Goal: Information Seeking & Learning: Learn about a topic

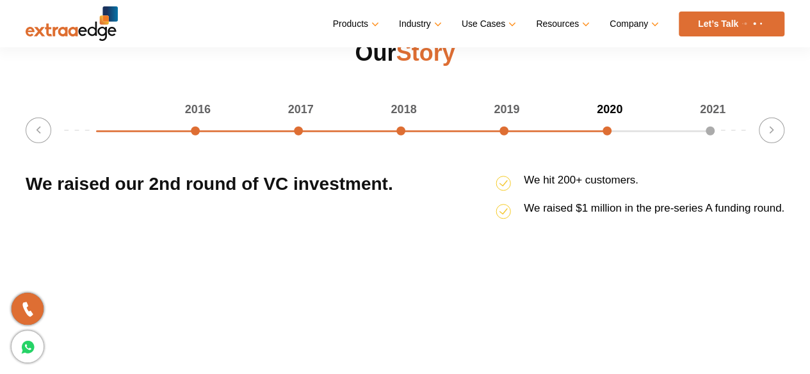
scroll to position [1678, 0]
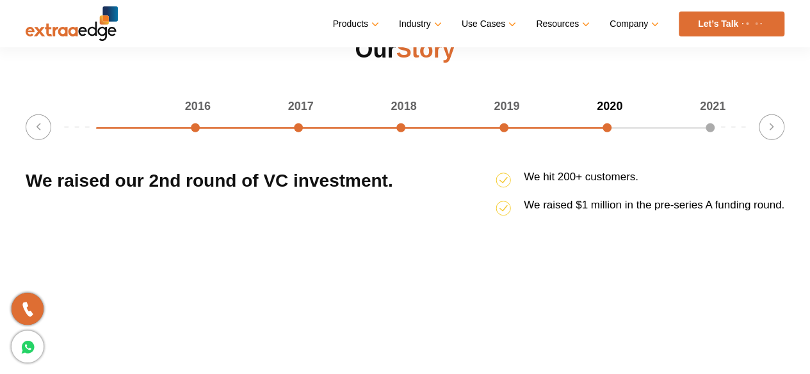
click at [298, 116] on div "2017" at bounding box center [250, 106] width 103 height 19
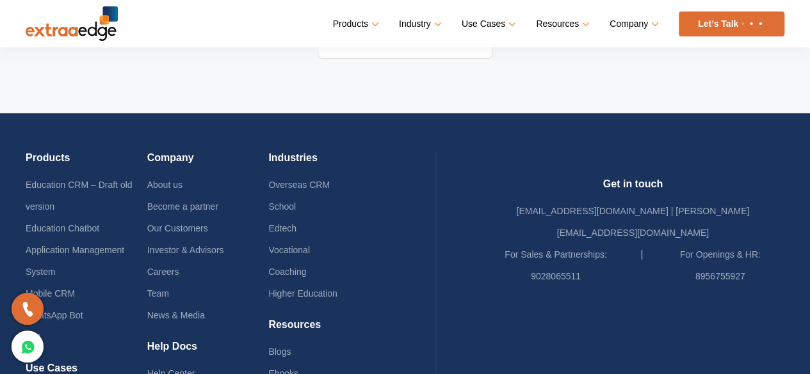
scroll to position [2830, 0]
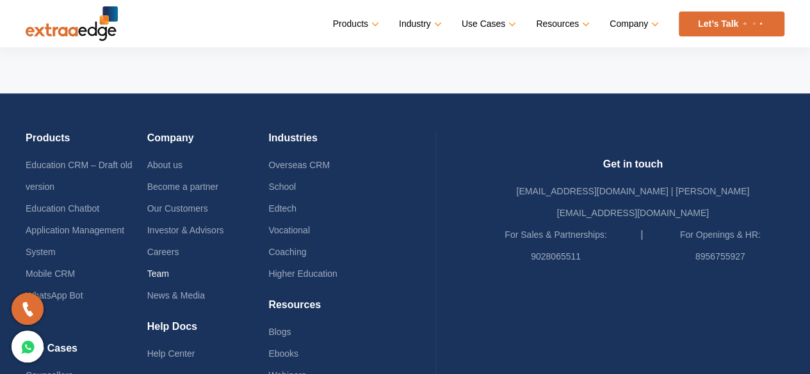
click at [169, 269] on link "Team" at bounding box center [158, 274] width 22 height 10
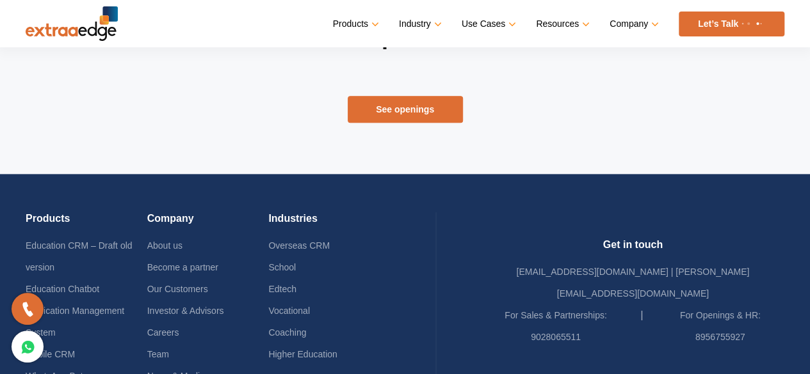
scroll to position [704, 0]
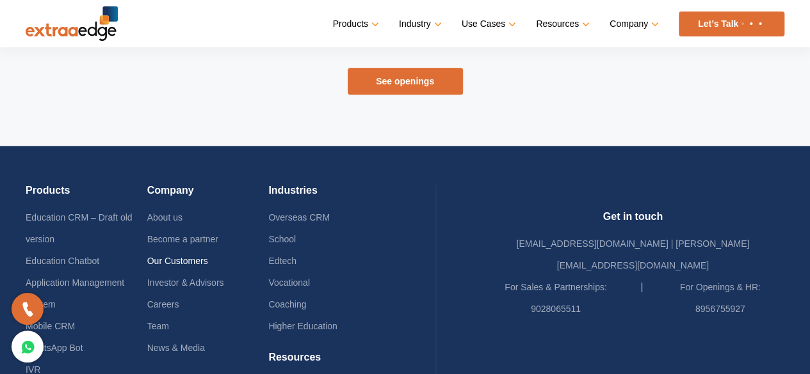
click at [204, 260] on link "Our Customers" at bounding box center [177, 261] width 61 height 10
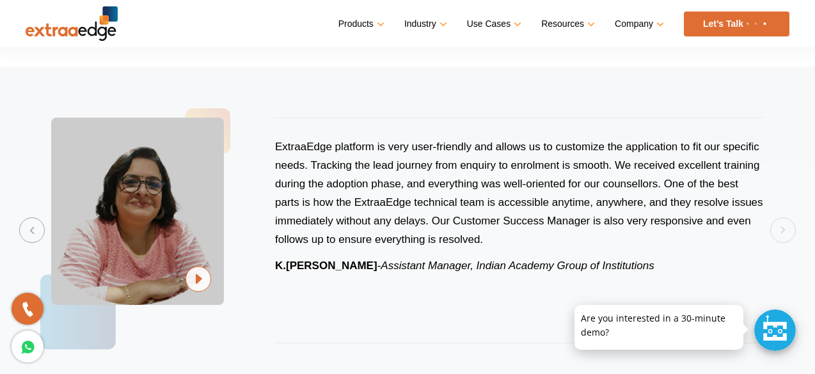
scroll to position [768, 0]
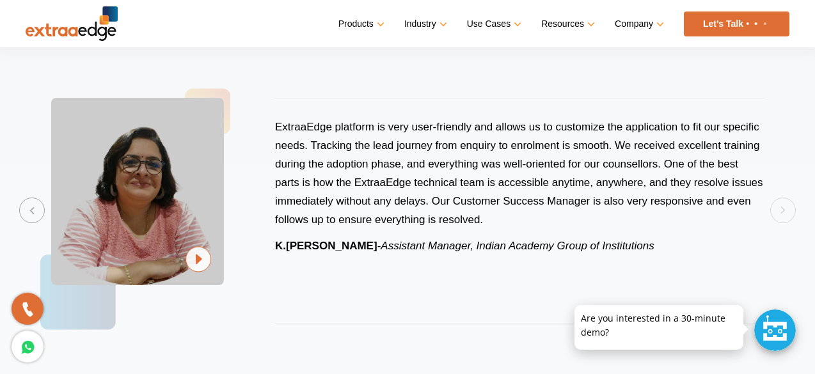
click at [778, 212] on div "ExtraaEdge platform is very user-friendly and allows us to customize the applic…" at bounding box center [408, 210] width 764 height 277
click at [782, 212] on div "ExtraaEdge platform is very user-friendly and allows us to customize the applic…" at bounding box center [408, 210] width 764 height 277
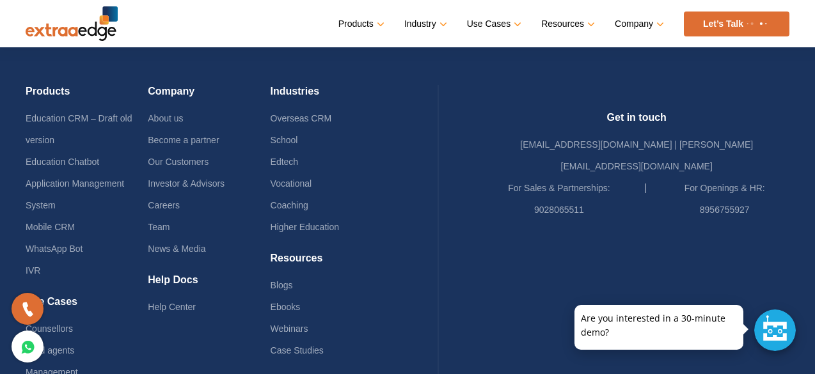
scroll to position [1728, 0]
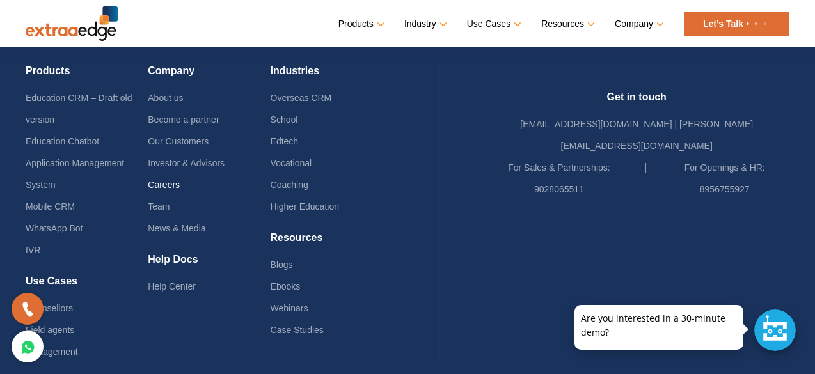
click at [177, 180] on link "Careers" at bounding box center [164, 185] width 32 height 10
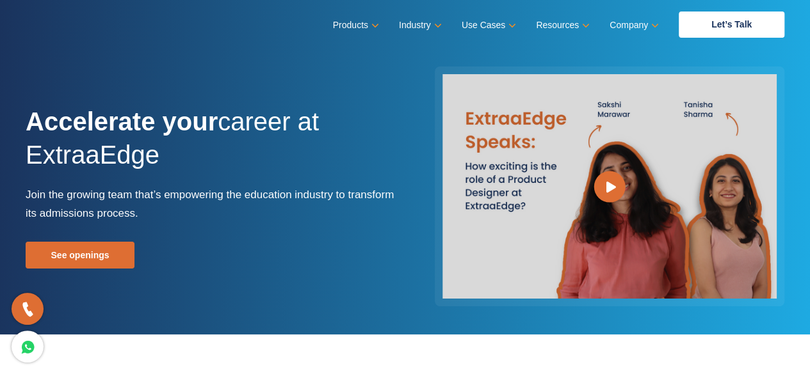
scroll to position [64, 0]
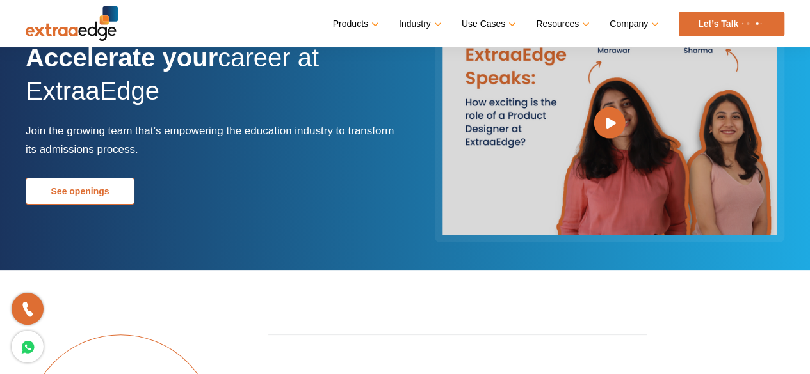
click at [82, 181] on link "See openings" at bounding box center [80, 191] width 109 height 27
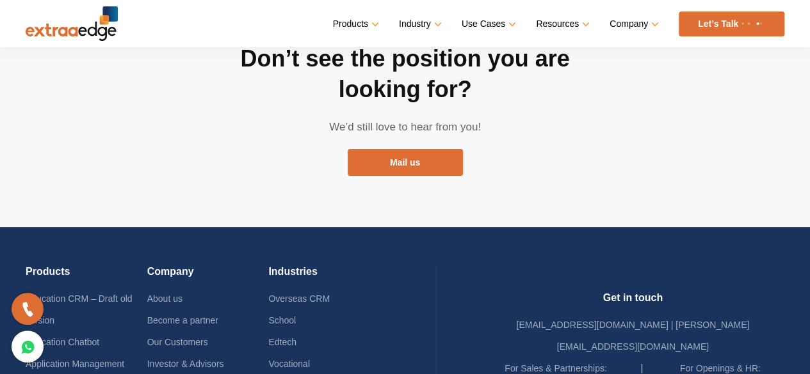
scroll to position [2587, 0]
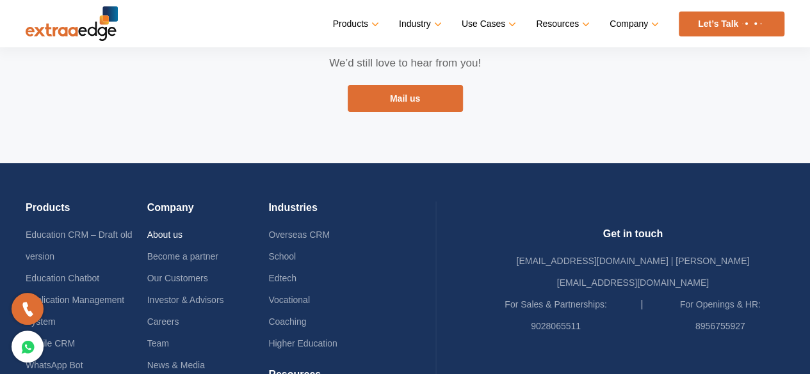
click at [177, 230] on link "About us" at bounding box center [164, 235] width 35 height 10
